Goal: Task Accomplishment & Management: Manage account settings

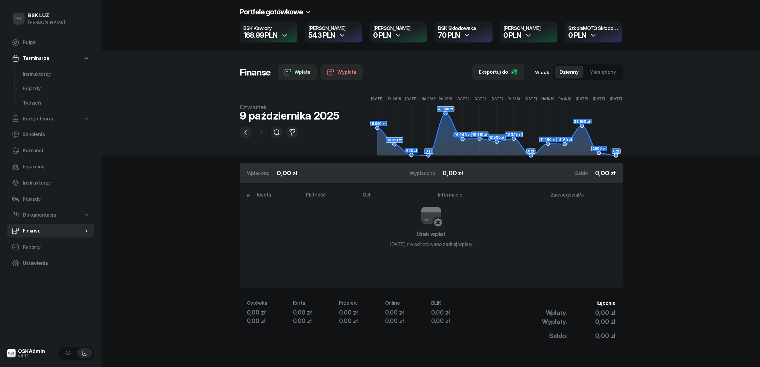
click at [34, 233] on span "Finanse" at bounding box center [53, 231] width 61 height 8
click at [243, 131] on icon "button" at bounding box center [245, 132] width 7 height 7
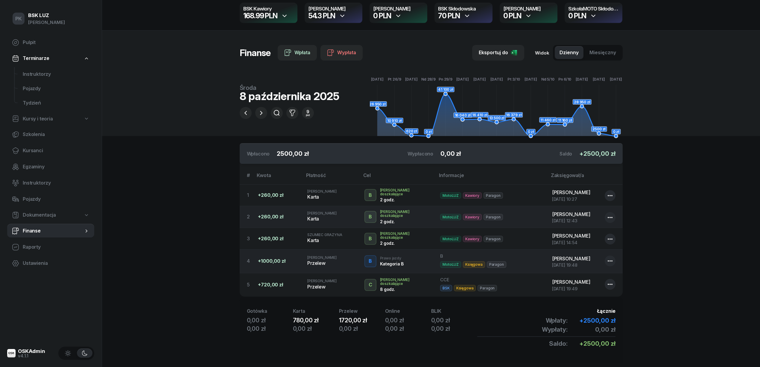
scroll to position [30, 0]
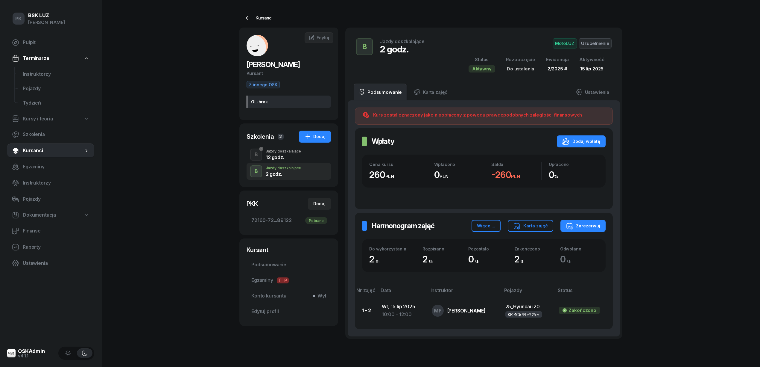
click at [266, 18] on div "Kursanci" at bounding box center [259, 17] width 28 height 7
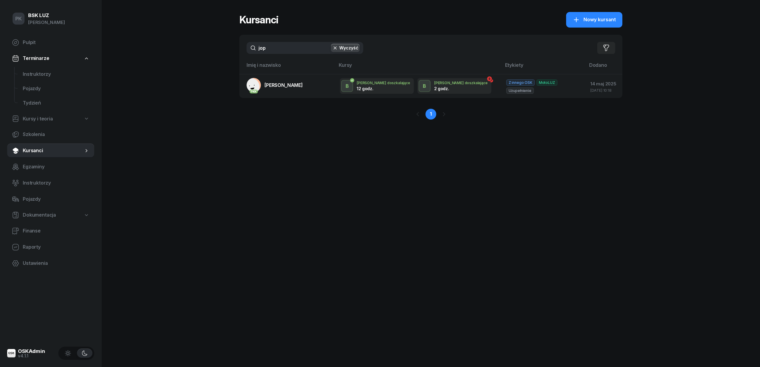
drag, startPoint x: 292, startPoint y: 46, endPoint x: 204, endPoint y: 41, distance: 88.4
click at [204, 41] on div "PK BSK LUZ Piotr Klimek Pulpit Terminarze Instruktorzy Pojazdy Tydzień Kursy i …" at bounding box center [380, 183] width 760 height 367
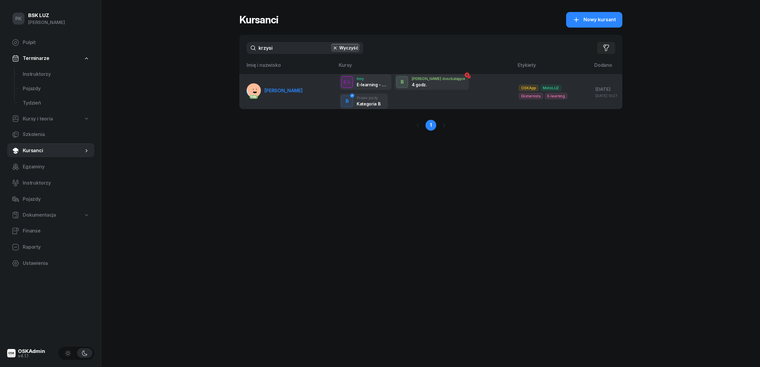
type input "krzysi"
click at [278, 90] on span "[PERSON_NAME]" at bounding box center [284, 90] width 38 height 6
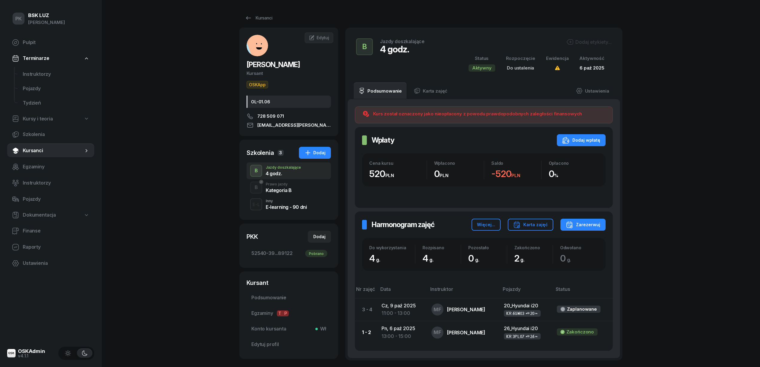
click at [294, 190] on div "B Prawo jazdy Kategoria B" at bounding box center [289, 187] width 84 height 17
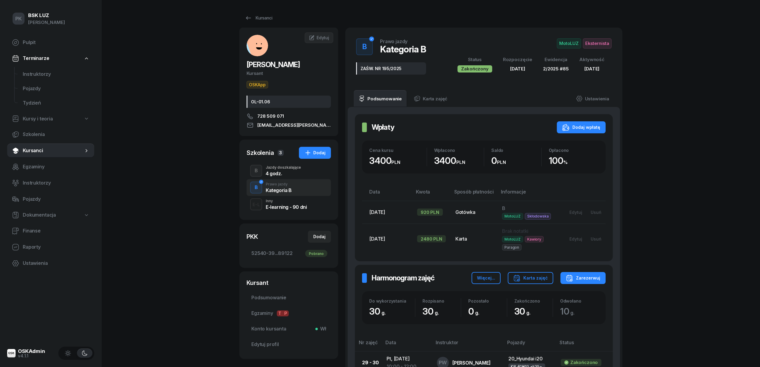
click at [291, 178] on div "B Jazdy doszkalające 4 godz." at bounding box center [289, 170] width 84 height 17
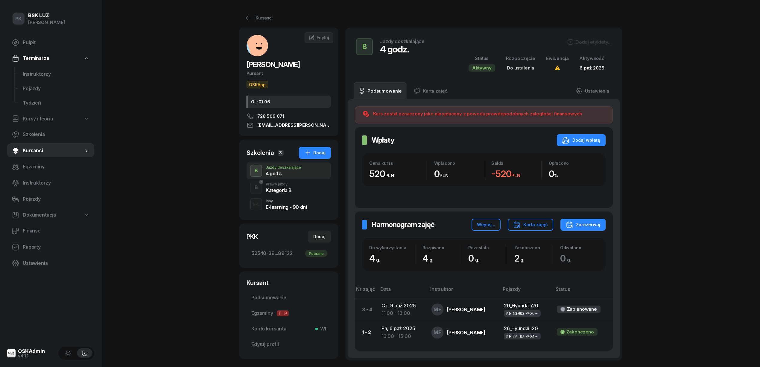
click at [589, 43] on div "Dodaj etykiety..." at bounding box center [589, 41] width 45 height 7
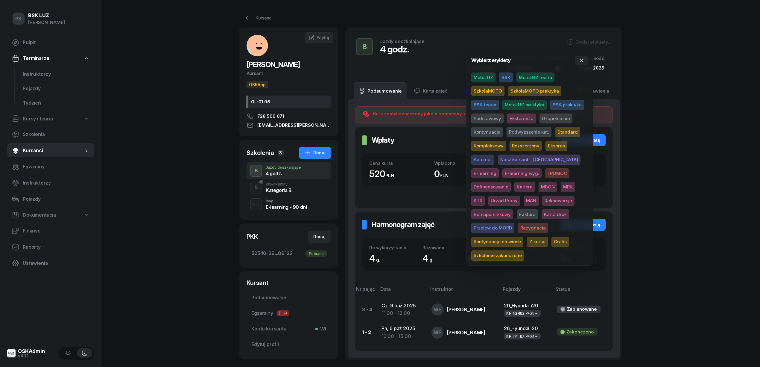
drag, startPoint x: 486, startPoint y: 75, endPoint x: 486, endPoint y: 80, distance: 4.8
click at [486, 76] on span "MotoLUZ" at bounding box center [483, 77] width 24 height 10
click at [551, 118] on span "Uzupełnienie" at bounding box center [556, 119] width 33 height 10
click at [674, 80] on div "PK BSK LUZ Piotr Klimek Pulpit Terminarze Instruktorzy Pojazdy Tydzień Kursy i …" at bounding box center [380, 210] width 760 height 420
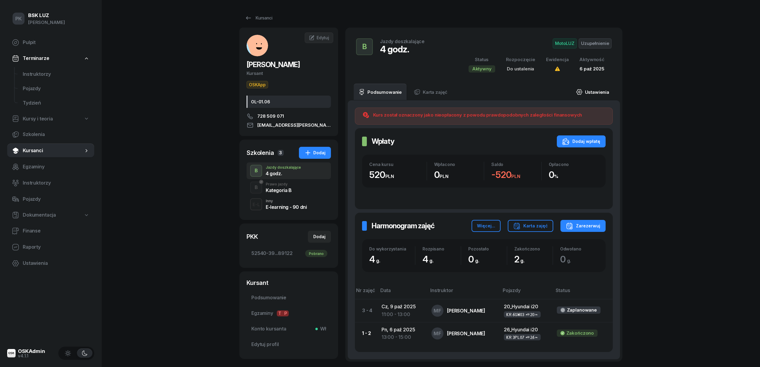
click at [597, 95] on link "Ustawienia" at bounding box center [592, 92] width 43 height 17
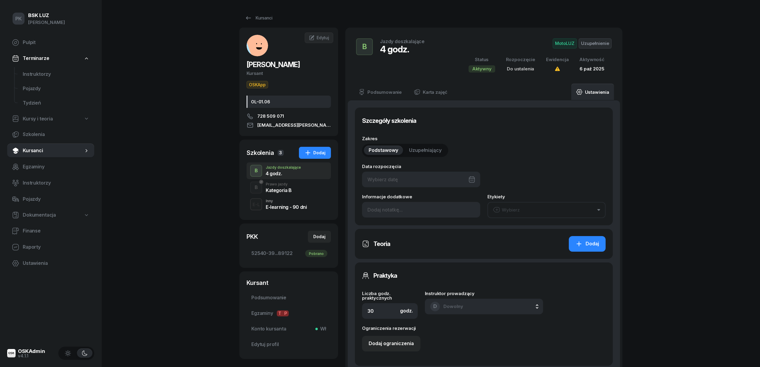
type input "4"
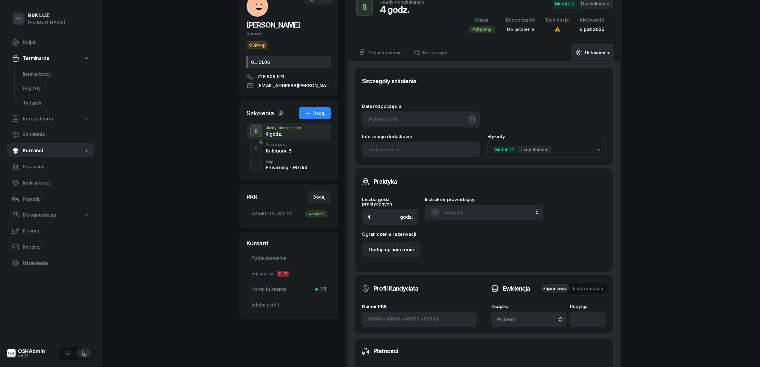
scroll to position [120, 0]
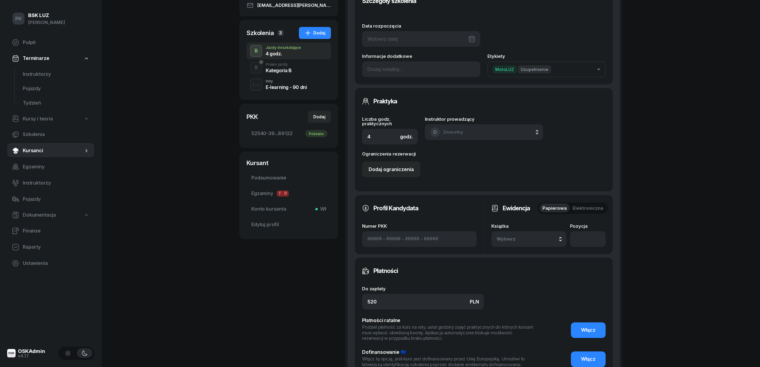
click at [540, 241] on div "Wybierz" at bounding box center [529, 239] width 64 height 8
click at [554, 199] on div "2/2025 Manualna Domyślna" at bounding box center [535, 199] width 71 height 12
click at [585, 233] on input "number" at bounding box center [588, 239] width 36 height 16
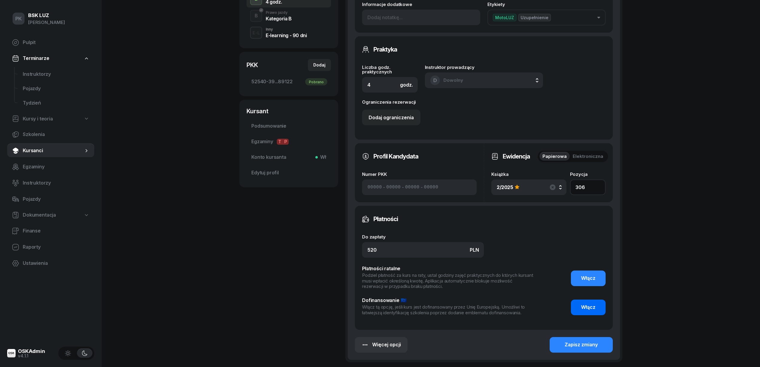
scroll to position [225, 0]
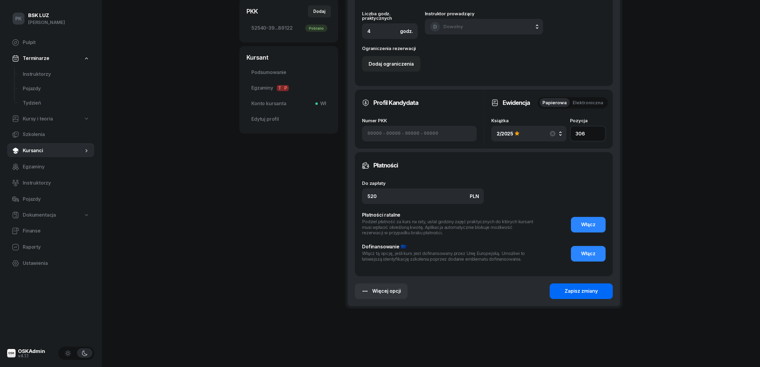
type input "306"
click at [599, 288] on button "Zapisz zmiany" at bounding box center [581, 291] width 63 height 16
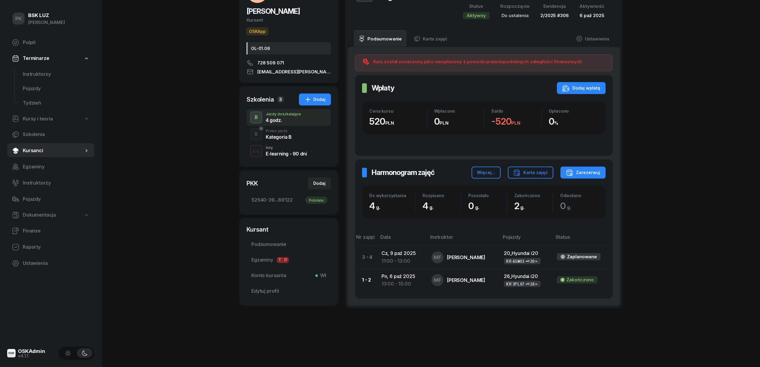
click at [280, 138] on div "Kategoria B" at bounding box center [279, 136] width 26 height 5
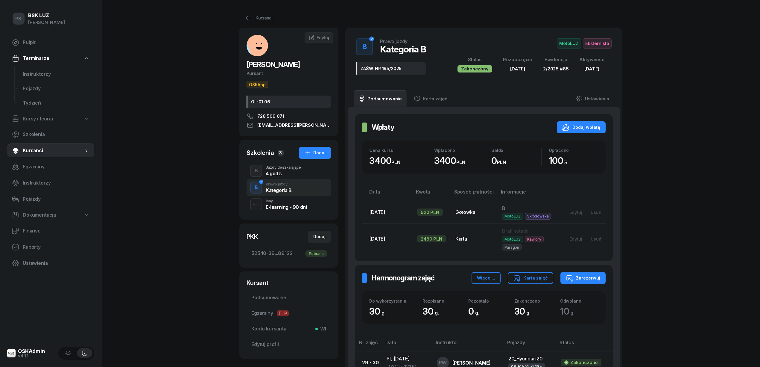
click at [289, 173] on div "4 godz." at bounding box center [283, 173] width 35 height 5
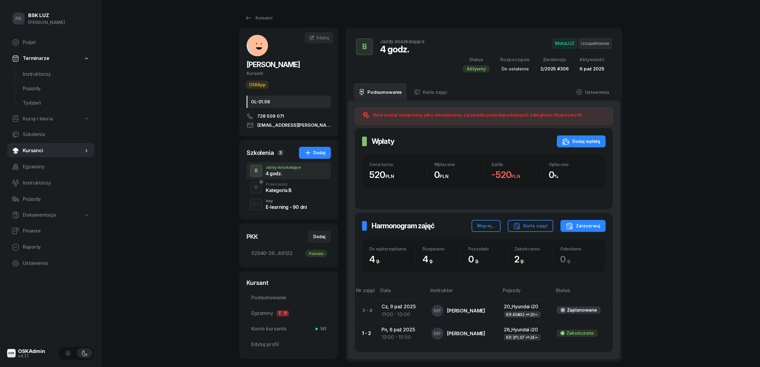
click at [290, 185] on div "Prawo jazdy" at bounding box center [279, 184] width 26 height 4
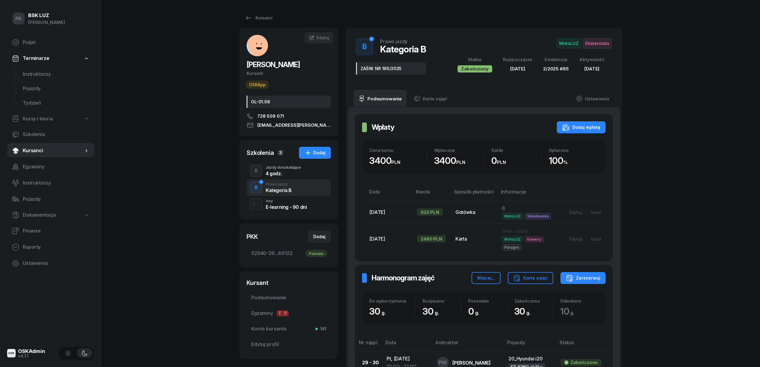
click at [288, 174] on div "4 godz." at bounding box center [283, 173] width 35 height 5
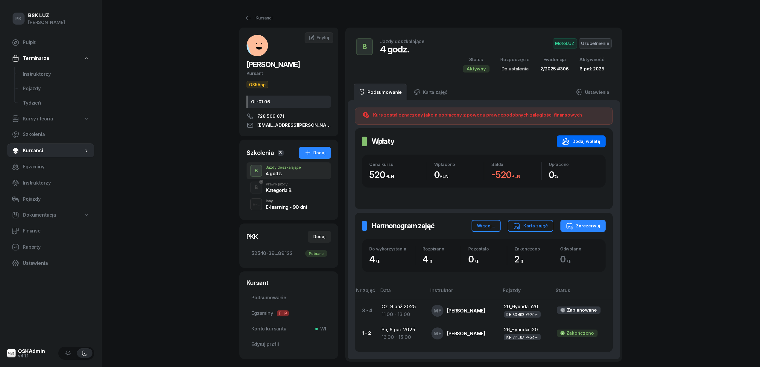
click at [587, 138] on div "Dodaj wpłatę" at bounding box center [581, 141] width 38 height 7
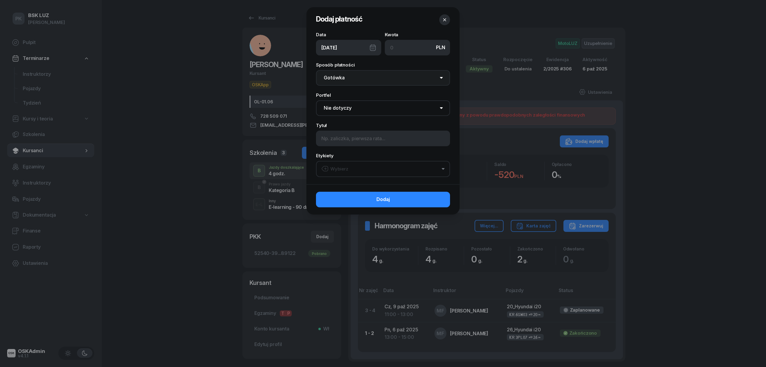
click at [378, 79] on select "Gotówka Karta Przelew Płatności online BLIK" at bounding box center [383, 78] width 134 height 16
select select "transfer"
click at [316, 70] on select "Gotówka Karta Przelew Płatności online BLIK" at bounding box center [383, 78] width 134 height 16
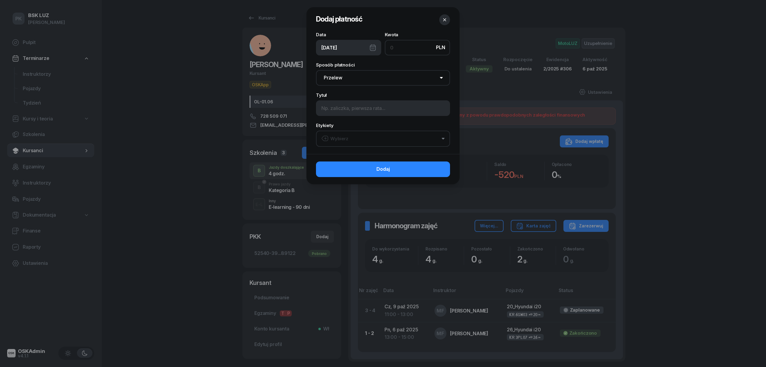
click at [397, 48] on input at bounding box center [417, 48] width 65 height 16
type input "520"
click at [373, 46] on div "09/10/2025" at bounding box center [348, 48] width 65 height 16
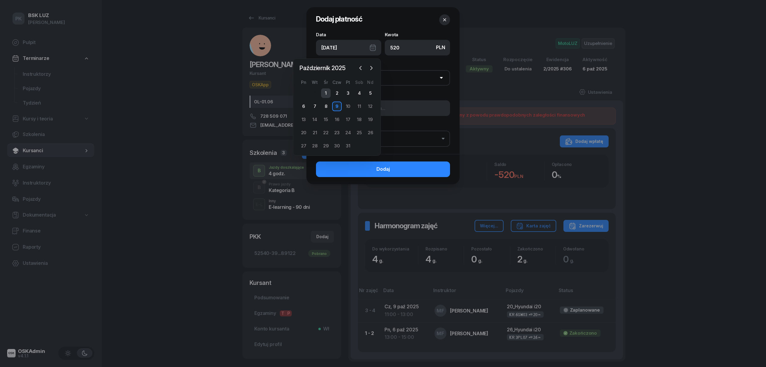
click at [324, 96] on div "1" at bounding box center [326, 93] width 10 height 10
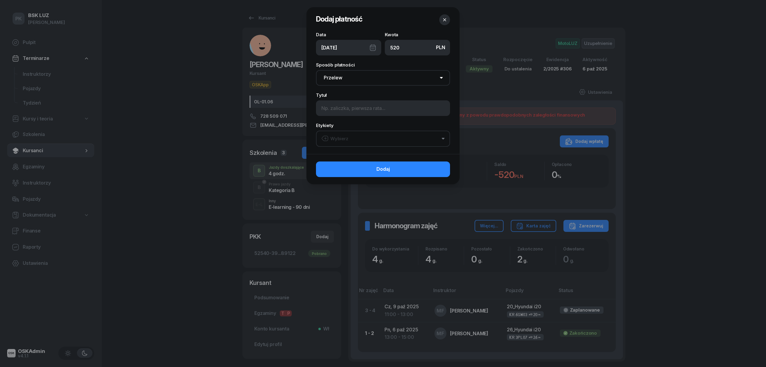
click at [372, 48] on div "01/10/2025" at bounding box center [348, 48] width 65 height 16
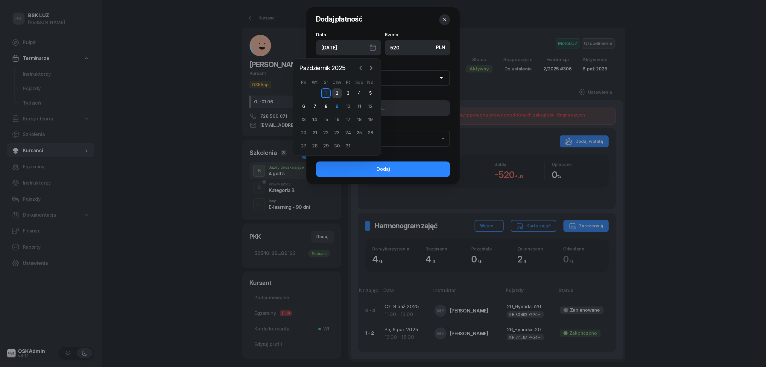
click at [338, 94] on div "2" at bounding box center [337, 93] width 10 height 10
type input "02/10/2025"
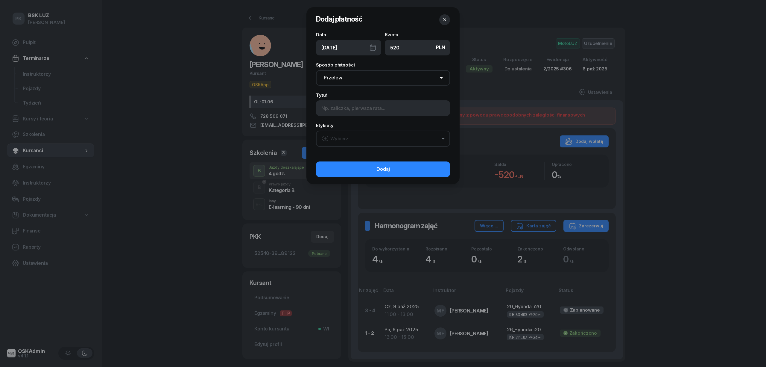
click at [343, 132] on button "Wybierz" at bounding box center [383, 138] width 134 height 16
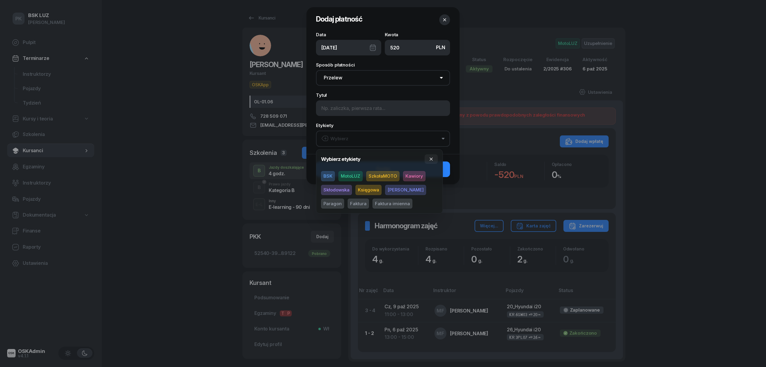
click at [345, 175] on span "MotoLUZ" at bounding box center [351, 176] width 24 height 10
click at [344, 198] on span "Paragon" at bounding box center [332, 203] width 23 height 10
click at [411, 172] on span "Kawiory" at bounding box center [414, 176] width 22 height 10
click at [432, 162] on button "button" at bounding box center [431, 159] width 13 height 10
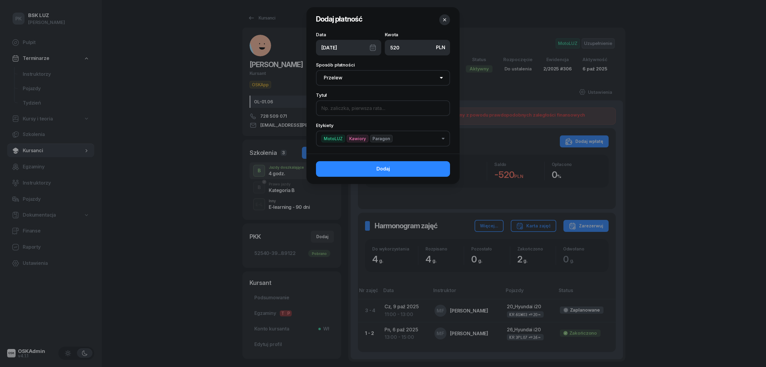
click at [401, 110] on input at bounding box center [383, 108] width 134 height 16
type input "4h uzupełnienie"
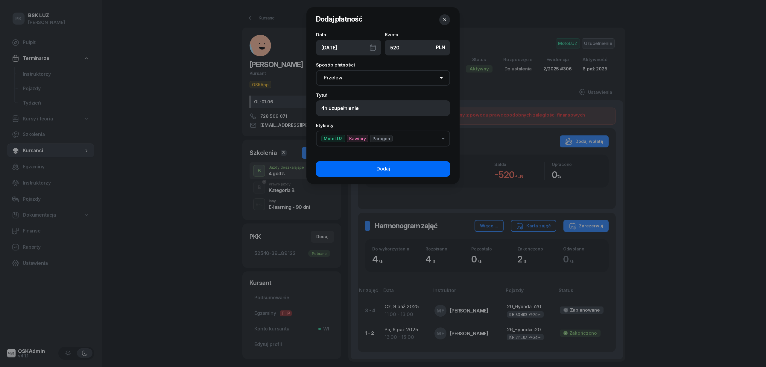
click at [406, 170] on button "Dodaj" at bounding box center [383, 169] width 134 height 16
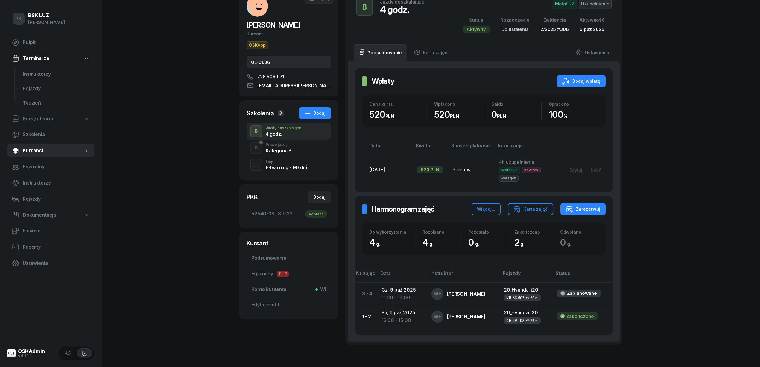
scroll to position [40, 0]
